Goal: Task Accomplishment & Management: Manage account settings

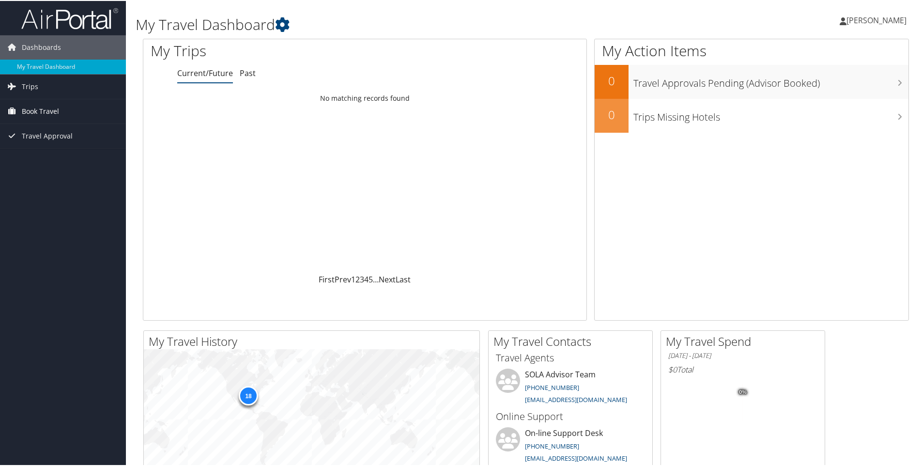
click at [51, 114] on span "Book Travel" at bounding box center [40, 110] width 37 height 24
click at [48, 143] on link "Book/Manage Online Trips" at bounding box center [63, 144] width 126 height 15
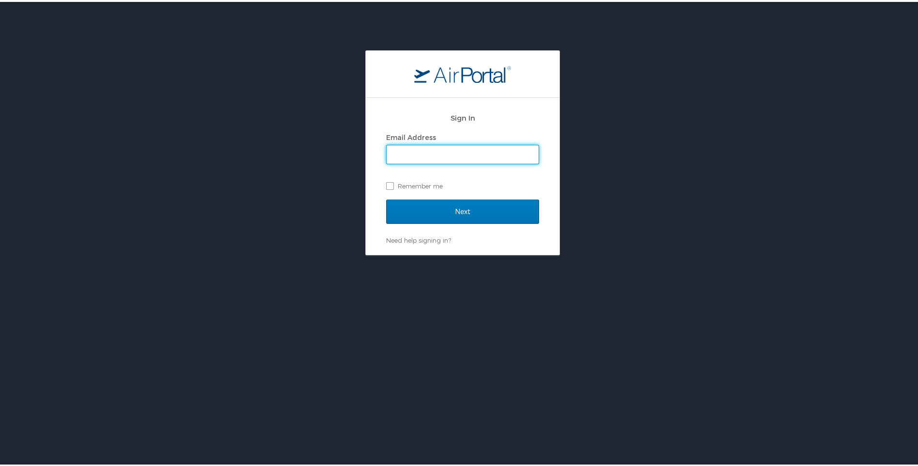
click at [442, 154] on input "Email Address" at bounding box center [463, 152] width 152 height 18
type input "[EMAIL_ADDRESS][DOMAIN_NAME]"
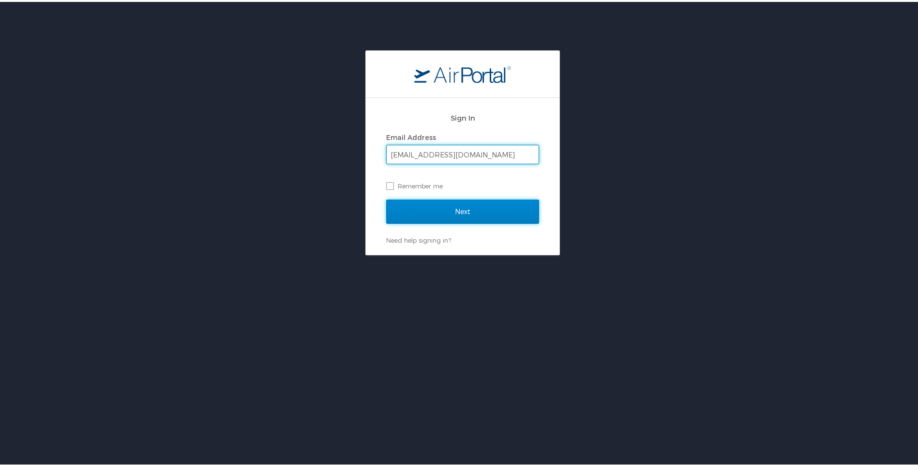
click at [453, 221] on input "Next" at bounding box center [462, 210] width 153 height 24
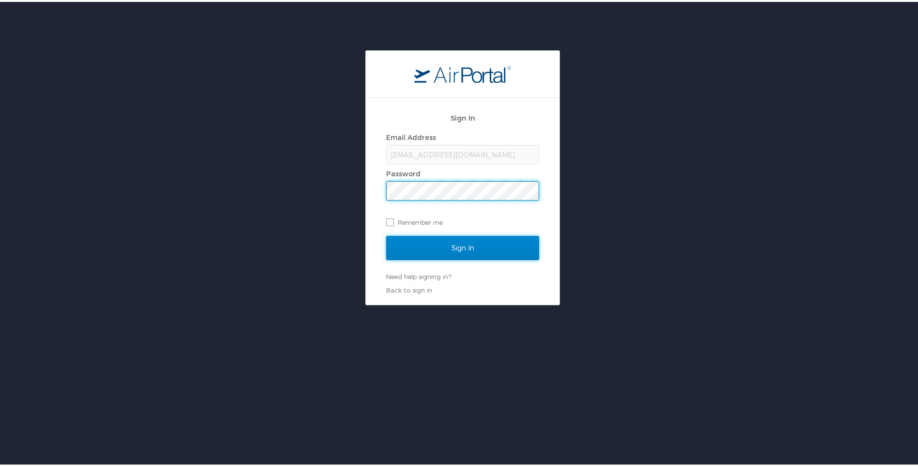
click at [474, 248] on input "Sign In" at bounding box center [462, 246] width 153 height 24
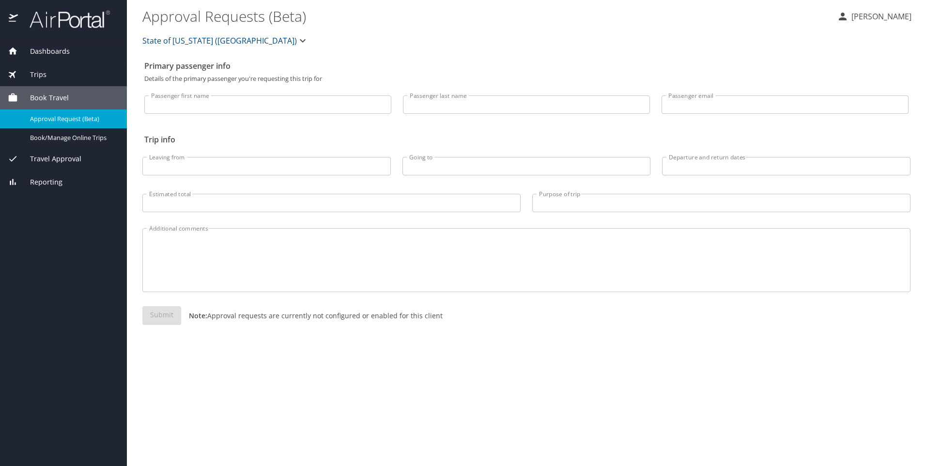
click at [77, 157] on span "Travel Approval" at bounding box center [49, 158] width 63 height 11
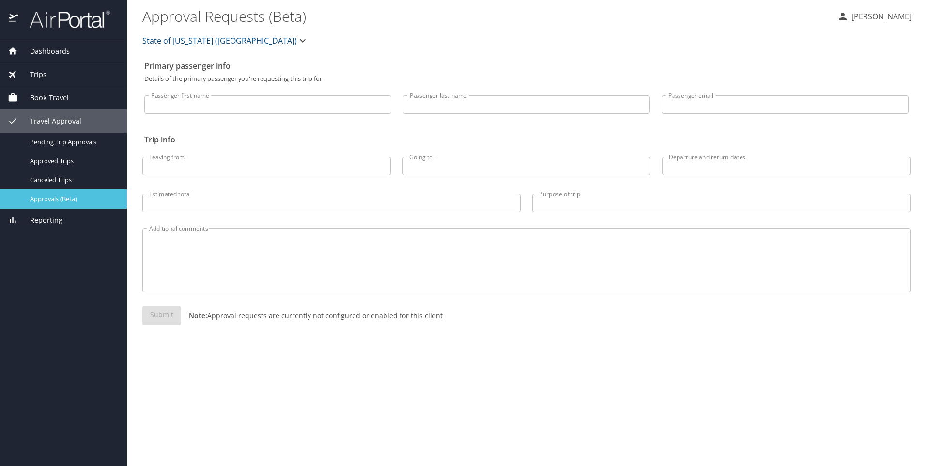
click at [70, 194] on div "Approvals (Beta)" at bounding box center [63, 198] width 111 height 11
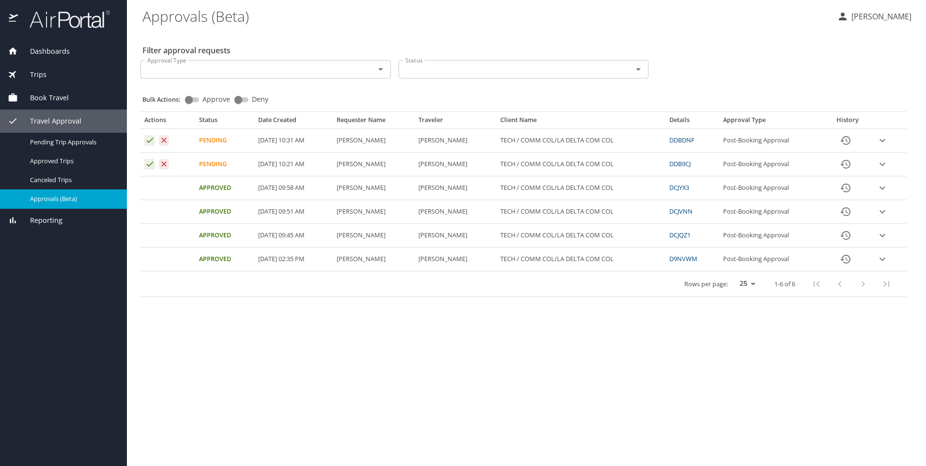
click at [897, 162] on td "Approval table" at bounding box center [888, 165] width 35 height 24
click at [885, 163] on icon "expand row" at bounding box center [882, 164] width 12 height 12
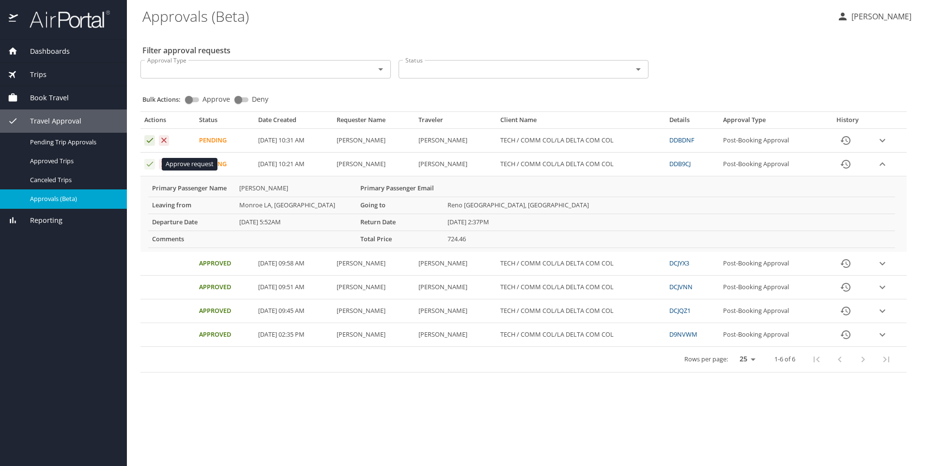
click at [152, 164] on icon "Approval table" at bounding box center [150, 164] width 6 height 5
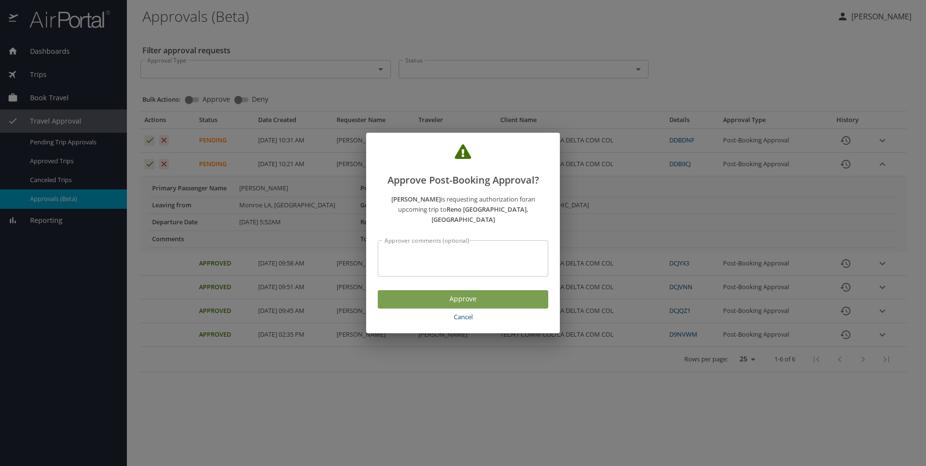
click at [456, 293] on span "Approve" at bounding box center [462, 299] width 155 height 12
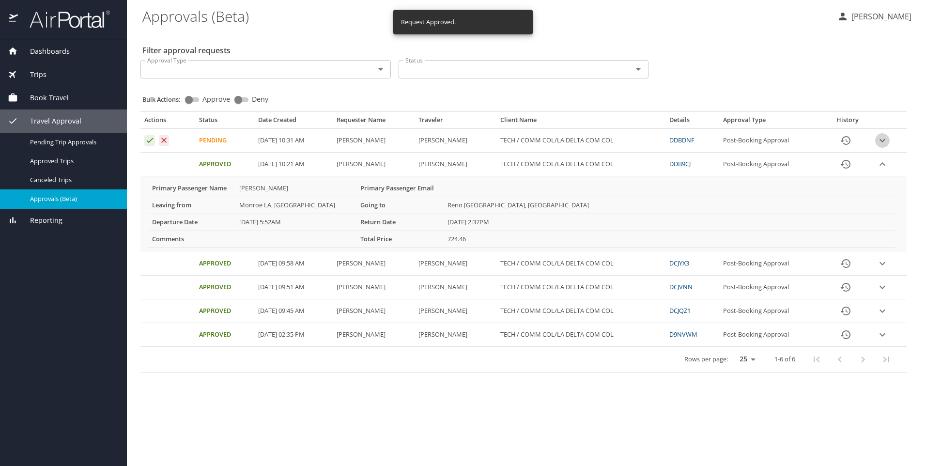
click at [883, 141] on icon "expand row" at bounding box center [882, 140] width 6 height 3
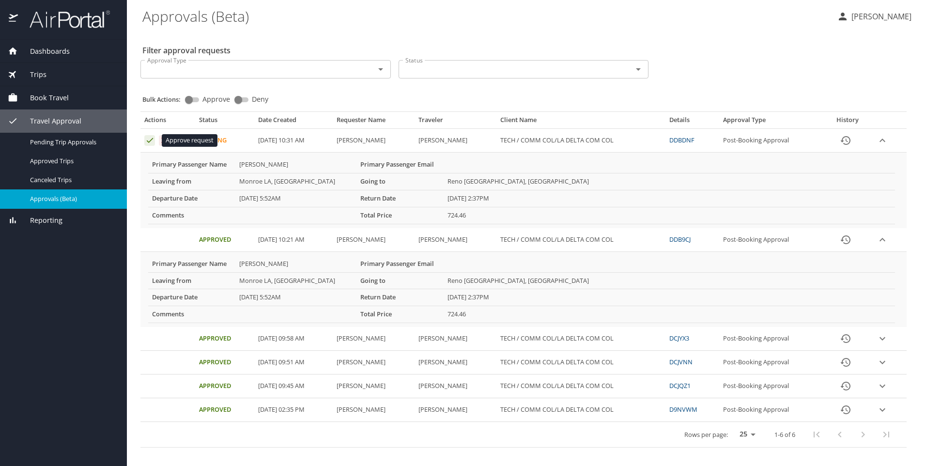
click at [147, 141] on icon "Approval table" at bounding box center [150, 140] width 6 height 5
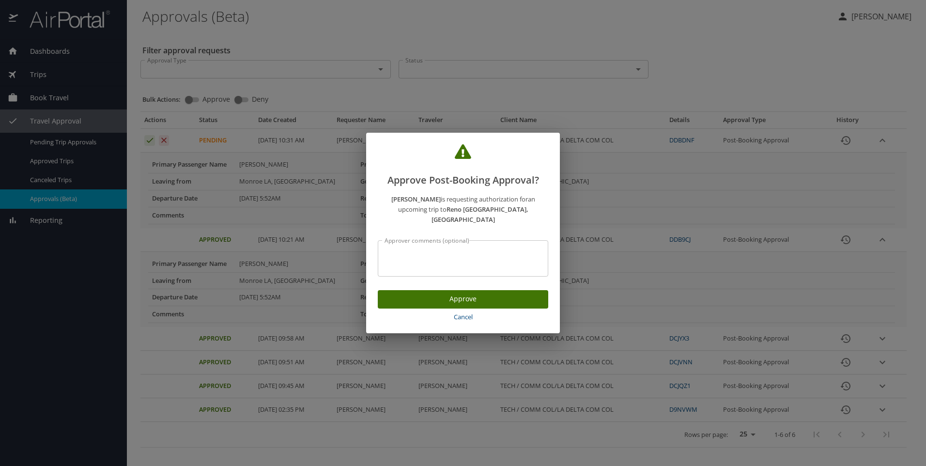
click at [520, 298] on span "Approve" at bounding box center [462, 299] width 155 height 12
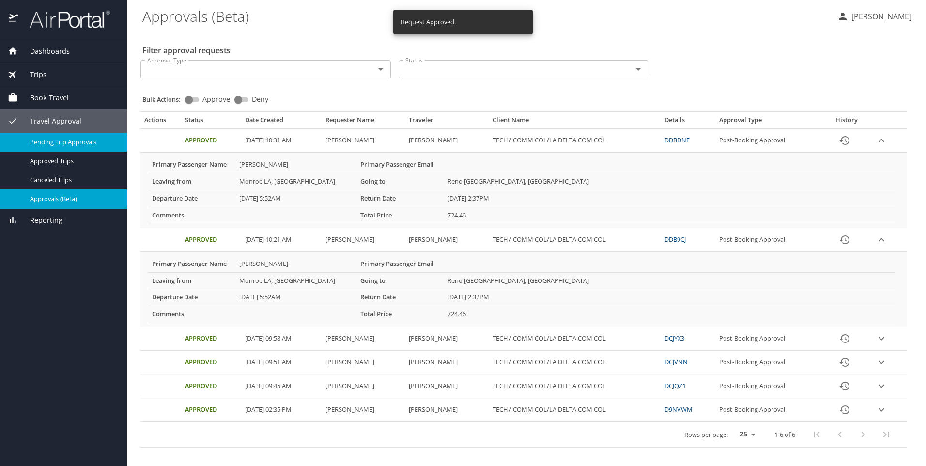
click at [58, 146] on span "Pending Trip Approvals" at bounding box center [72, 141] width 85 height 9
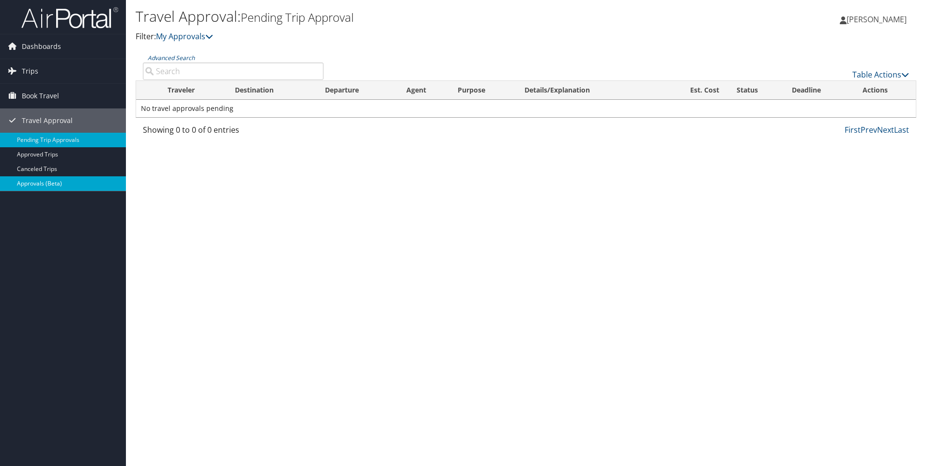
click at [57, 184] on link "Approvals (Beta)" at bounding box center [63, 183] width 126 height 15
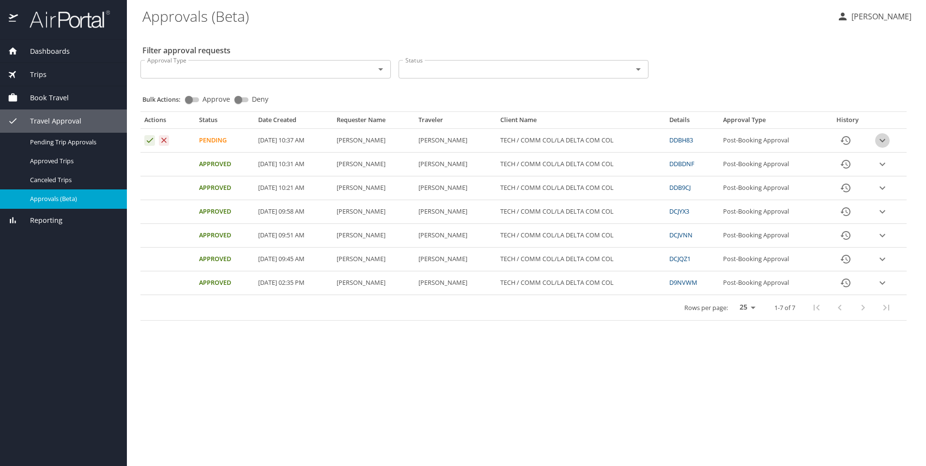
click at [882, 143] on icon "expand row" at bounding box center [882, 141] width 12 height 12
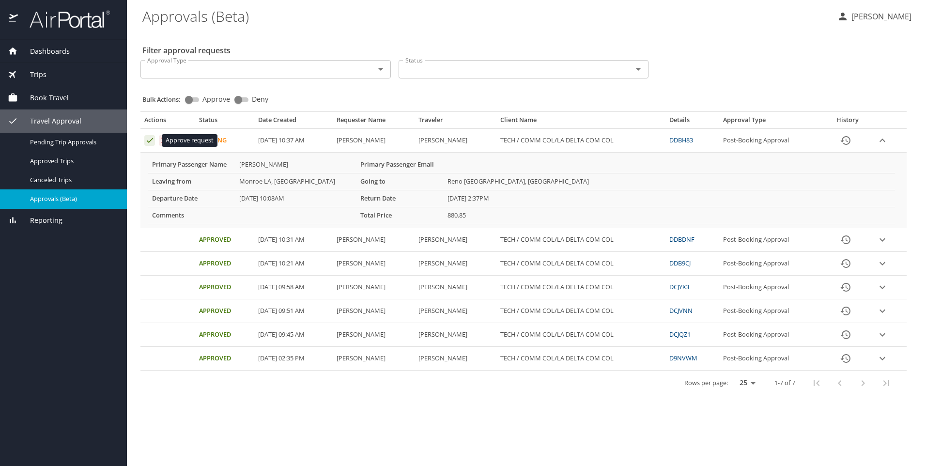
click at [147, 142] on icon "Approval table" at bounding box center [149, 140] width 9 height 9
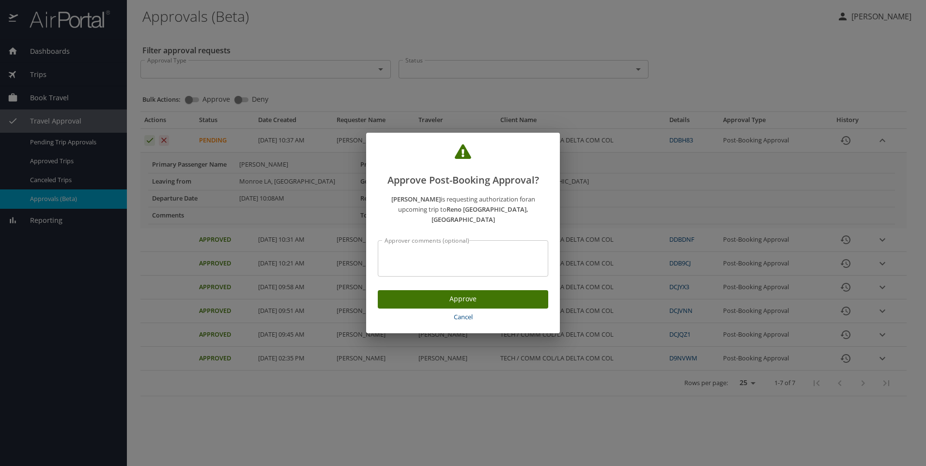
click at [520, 298] on span "Approve" at bounding box center [462, 299] width 155 height 12
